Goal: Task Accomplishment & Management: Manage account settings

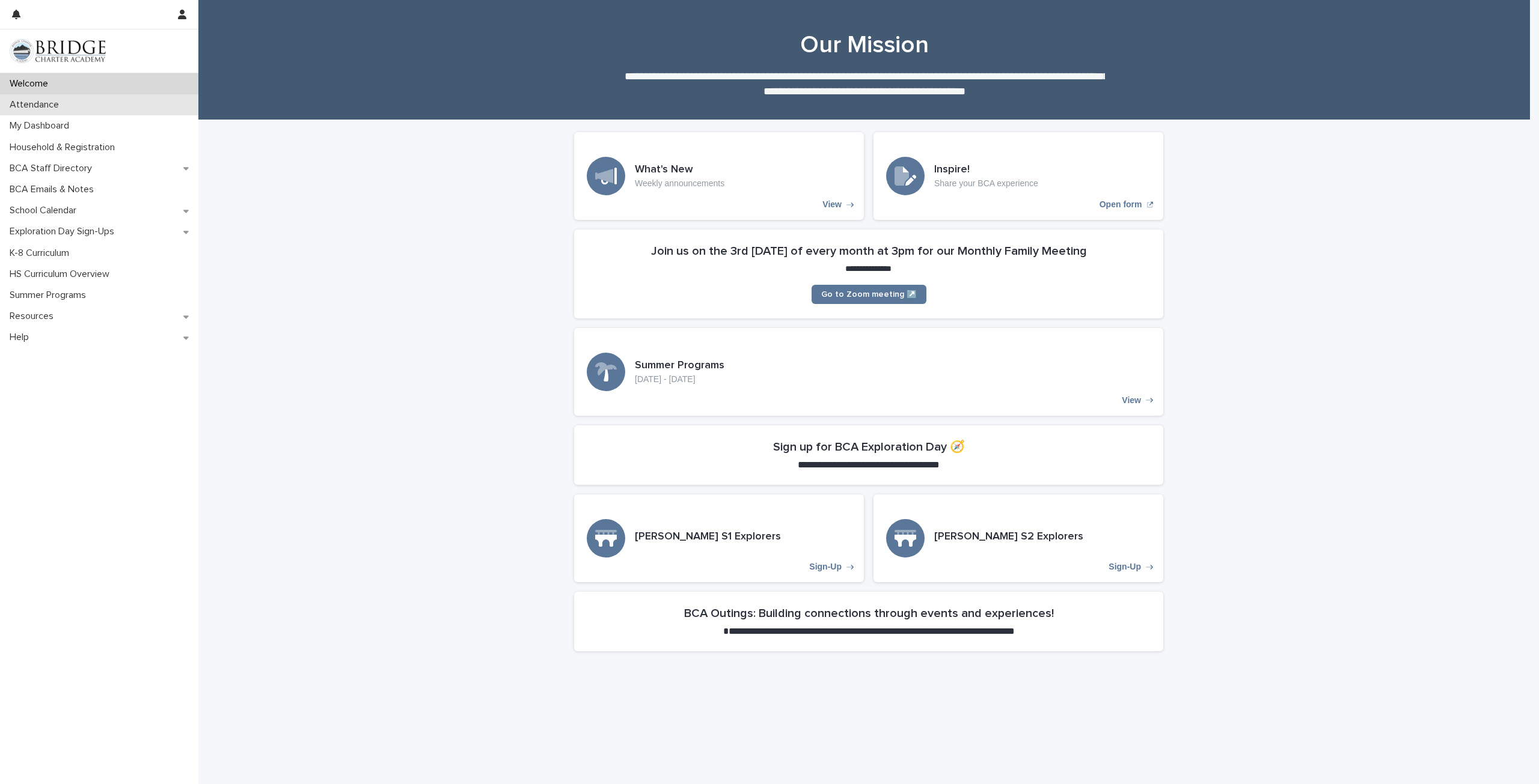
click at [33, 103] on p "Attendance" at bounding box center [37, 104] width 64 height 11
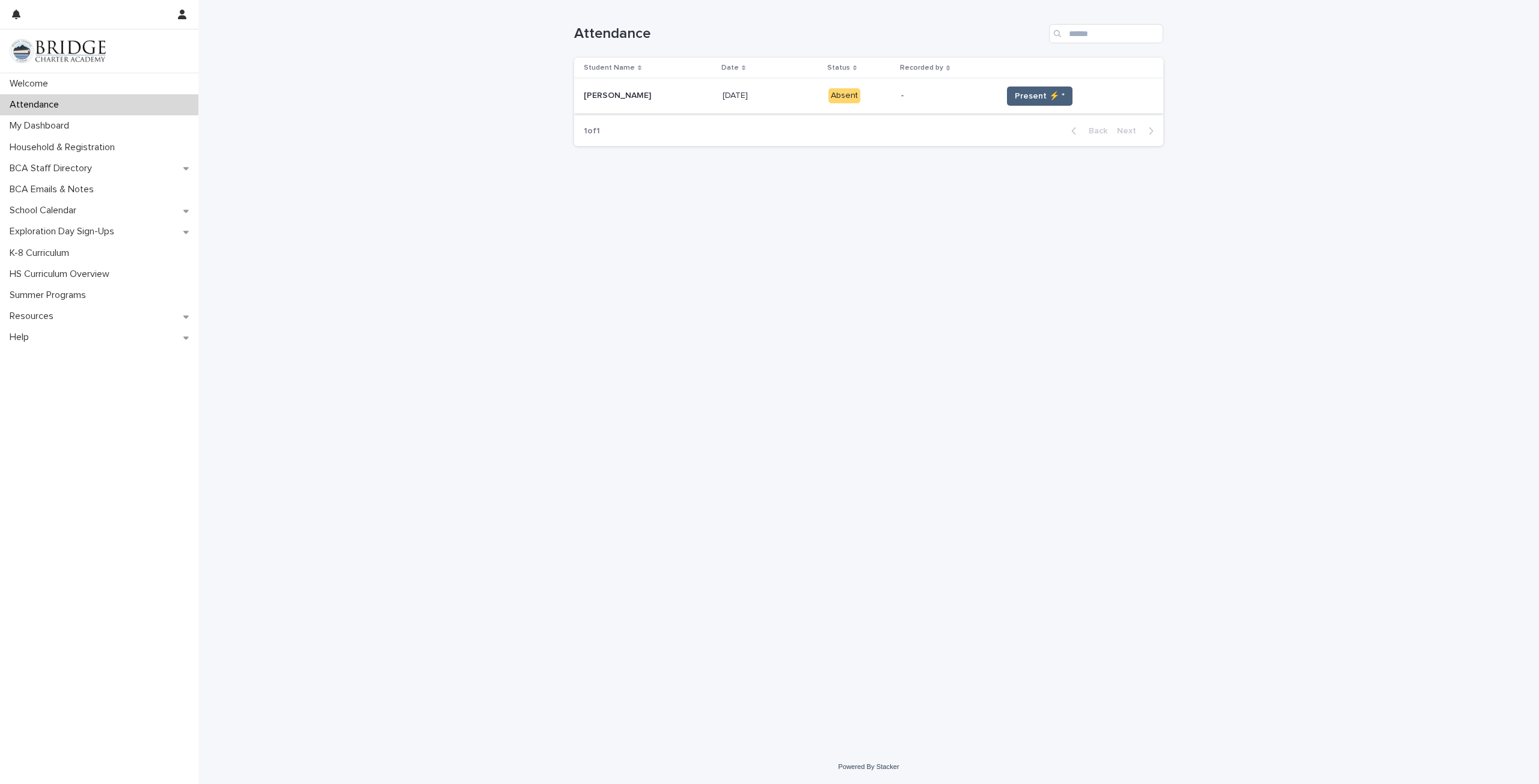
click at [1028, 93] on span "Present ⚡ *" at bounding box center [1039, 96] width 50 height 12
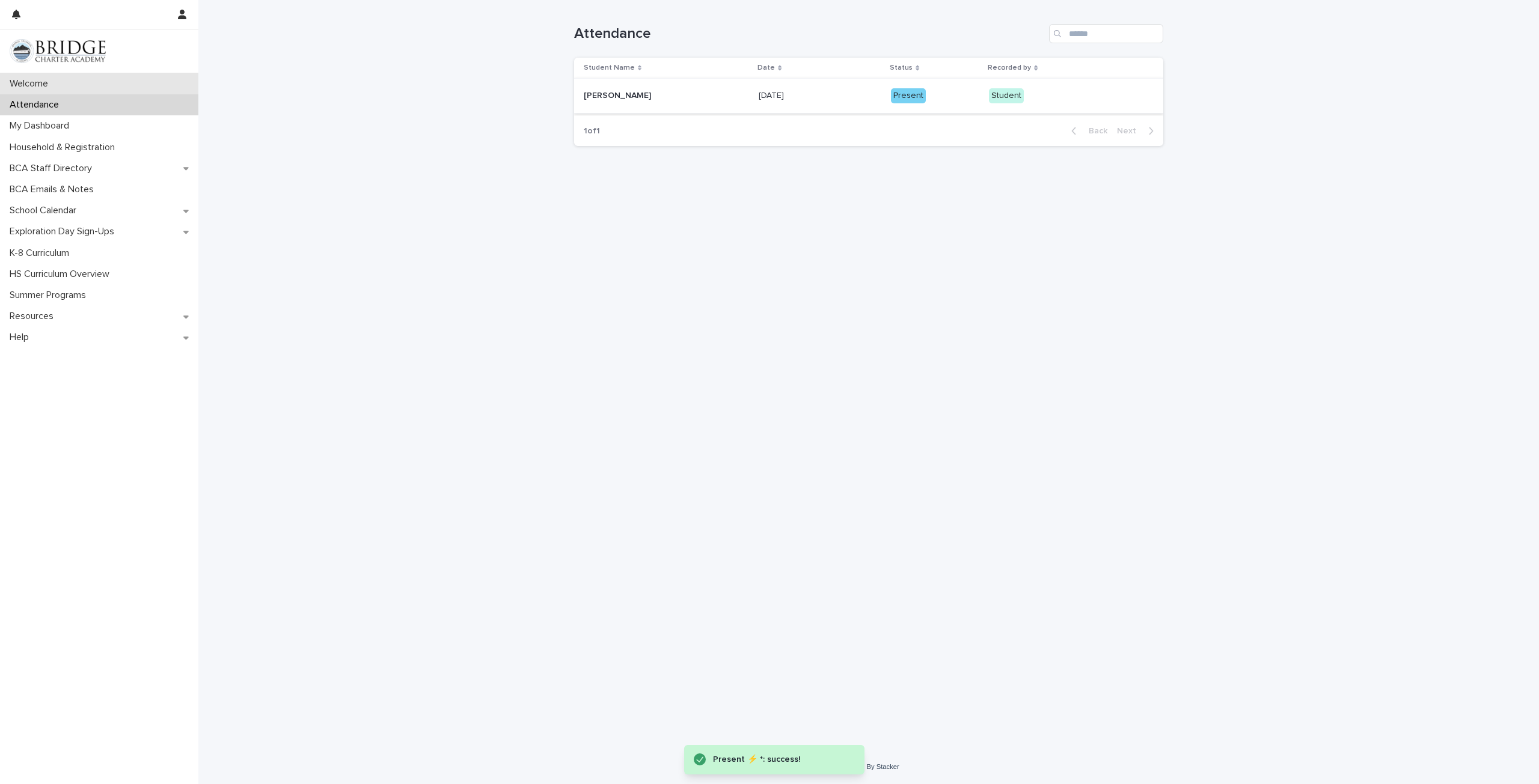
click at [11, 79] on p "Welcome" at bounding box center [31, 84] width 53 height 11
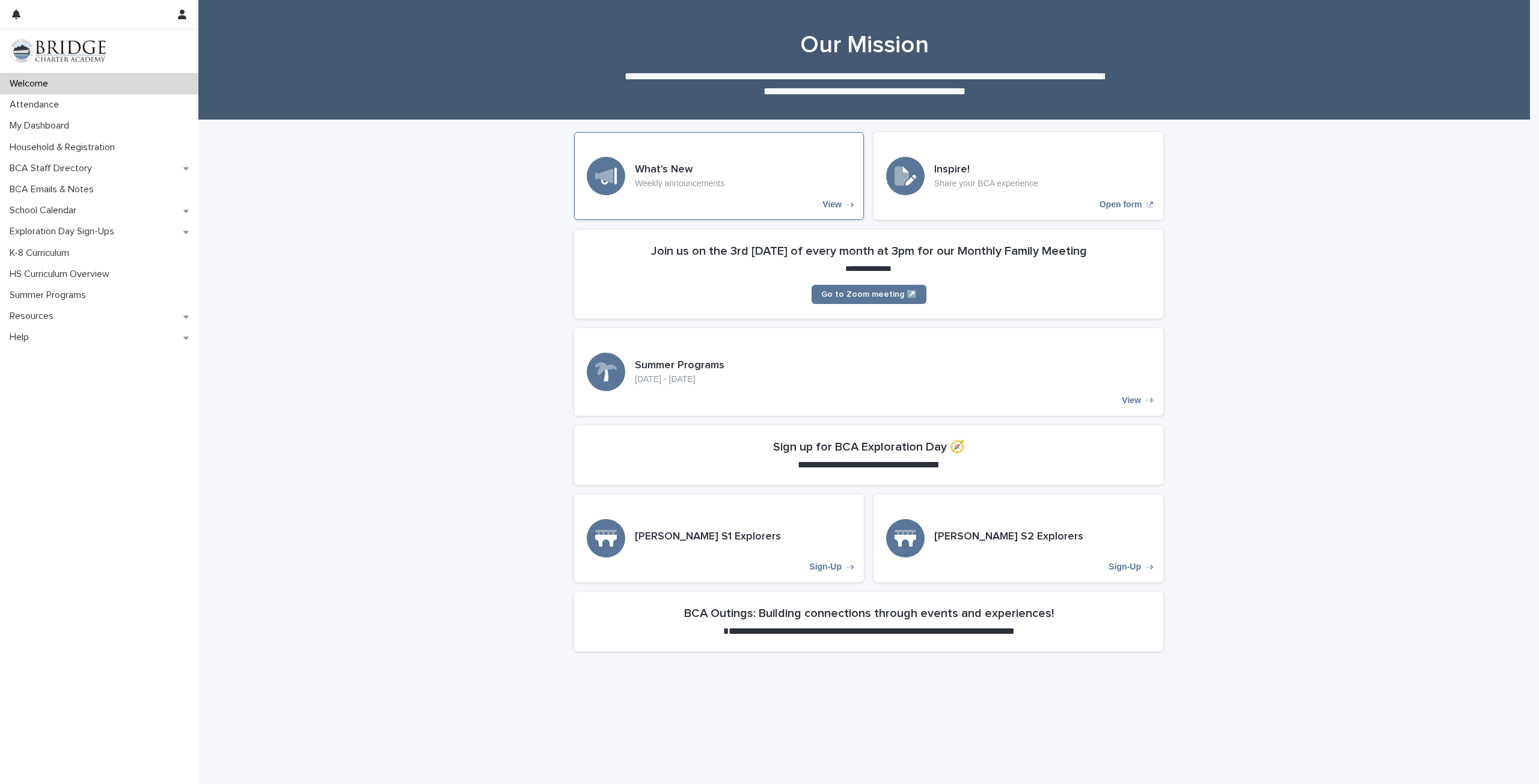
click at [743, 178] on div "What's New Weekly announcements View" at bounding box center [719, 176] width 290 height 88
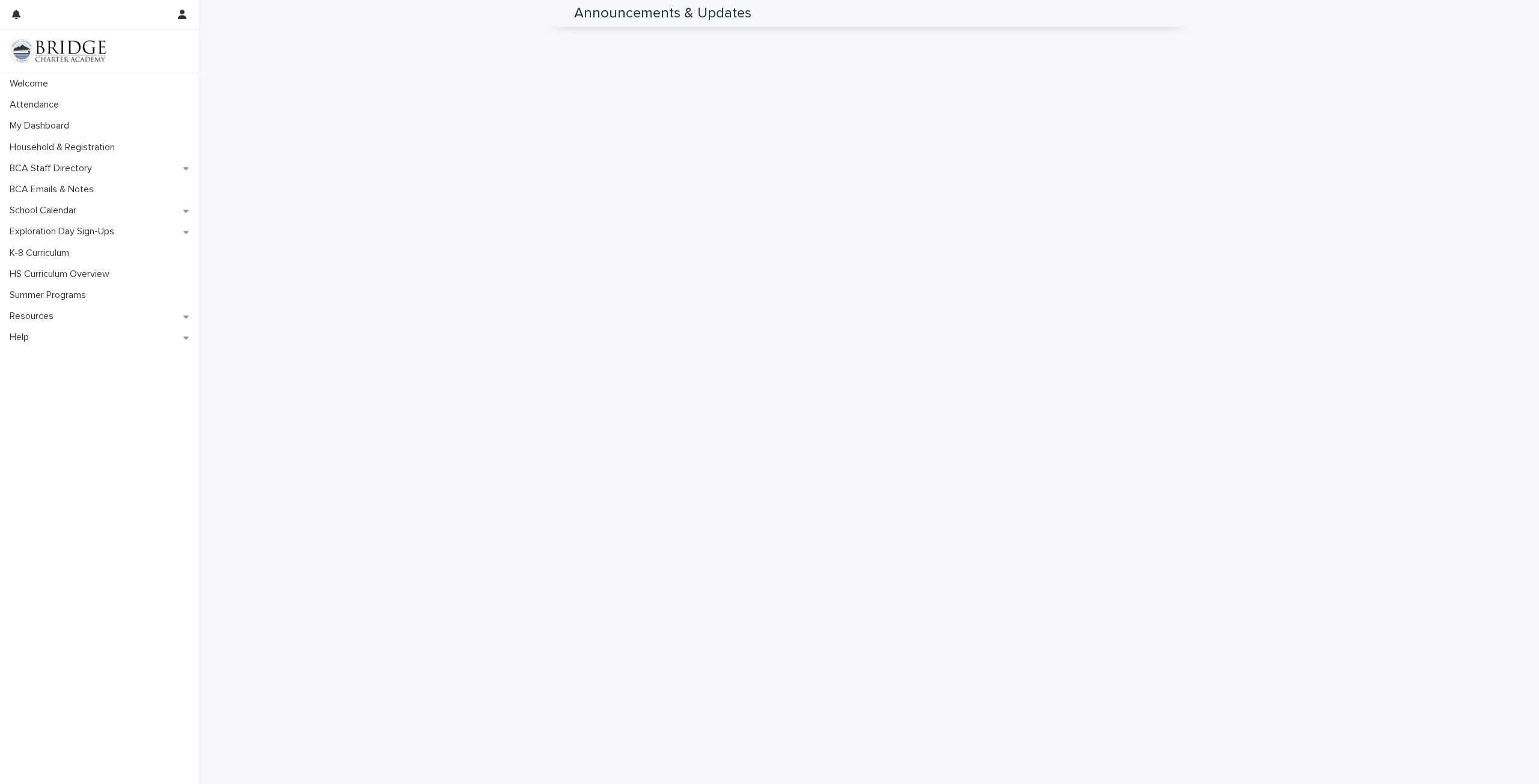
scroll to position [575, 0]
drag, startPoint x: 1160, startPoint y: 559, endPoint x: 1173, endPoint y: 63, distance: 496.2
click at [1172, 61] on div "**********" at bounding box center [869, 148] width 1341 height 1205
